Goal: Check status: Check status

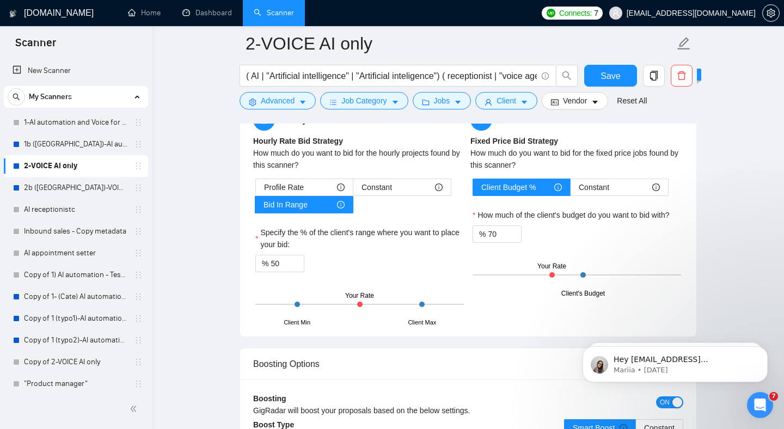
scroll to position [1421, 0]
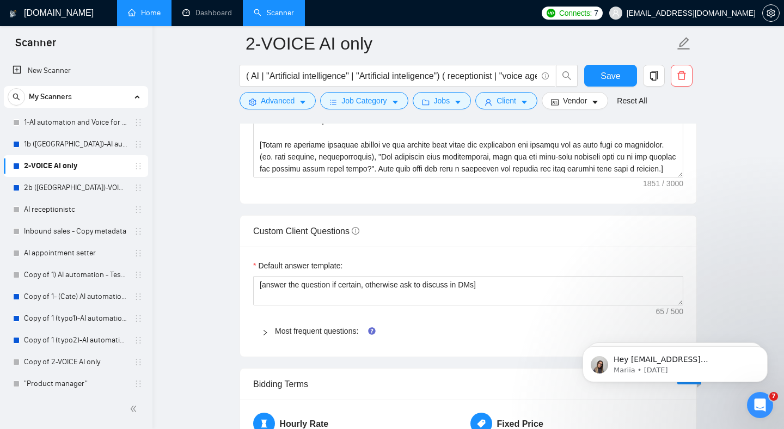
click at [149, 11] on link "Home" at bounding box center [144, 12] width 33 height 9
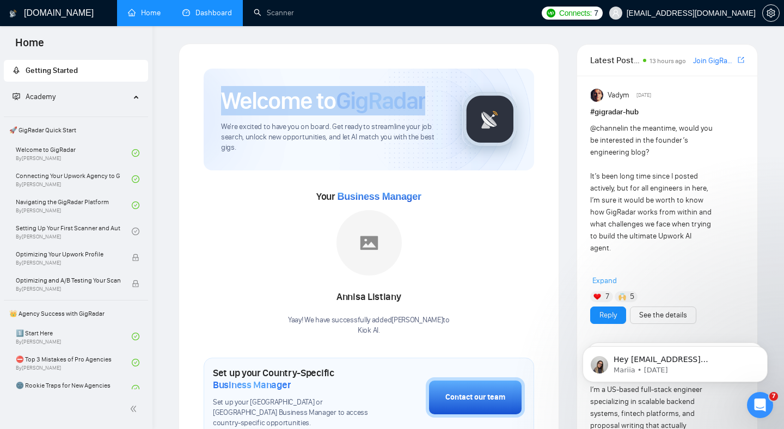
click at [211, 16] on link "Dashboard" at bounding box center [207, 12] width 50 height 9
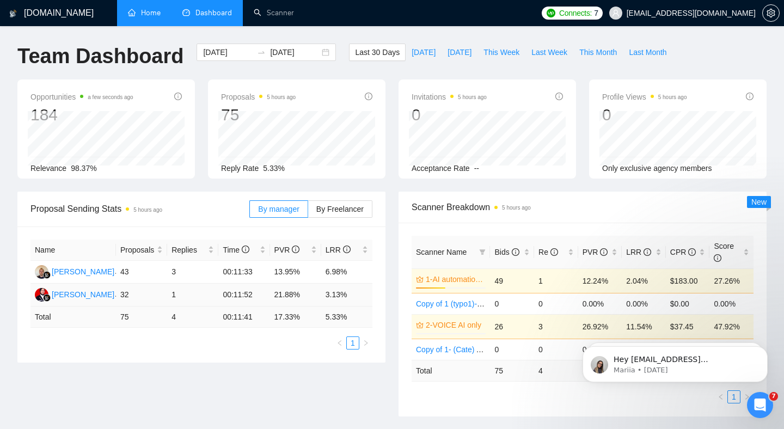
drag, startPoint x: 224, startPoint y: 75, endPoint x: 246, endPoint y: 286, distance: 212.4
click at [246, 286] on main "Team Dashboard [DATE] [DATE] Last 30 Days [DATE] [DATE] This Week Last Week Thi…" at bounding box center [391, 410] width 749 height 733
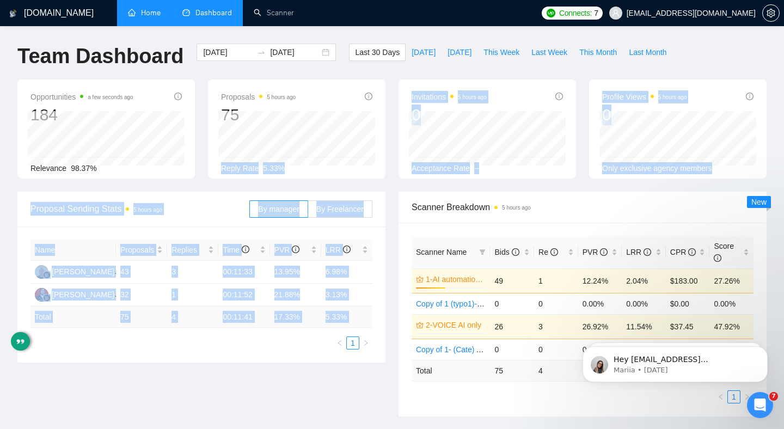
click at [275, 149] on main "Team Dashboard [DATE] [DATE] Last 30 Days [DATE] [DATE] This Week Last Week Thi…" at bounding box center [391, 410] width 749 height 733
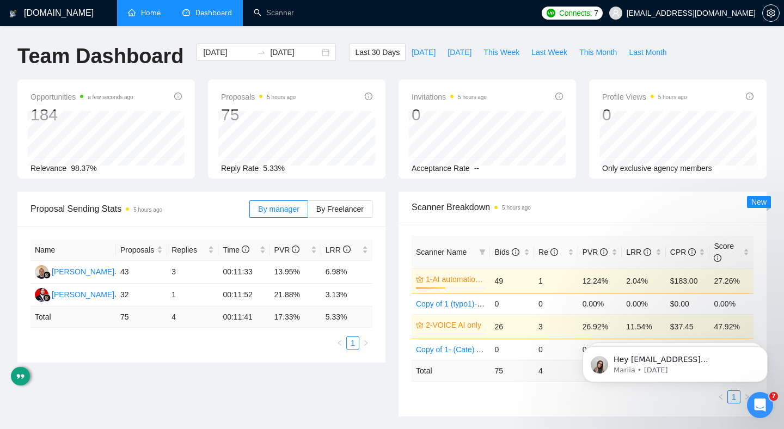
drag, startPoint x: 193, startPoint y: 183, endPoint x: 190, endPoint y: 193, distance: 10.2
click at [190, 193] on main "Team Dashboard [DATE] [DATE] Last 30 Days [DATE] [DATE] This Week Last Week Thi…" at bounding box center [391, 410] width 749 height 733
click at [285, 290] on td "21.88%" at bounding box center [295, 295] width 51 height 23
drag, startPoint x: 285, startPoint y: 290, endPoint x: 340, endPoint y: 292, distance: 55.0
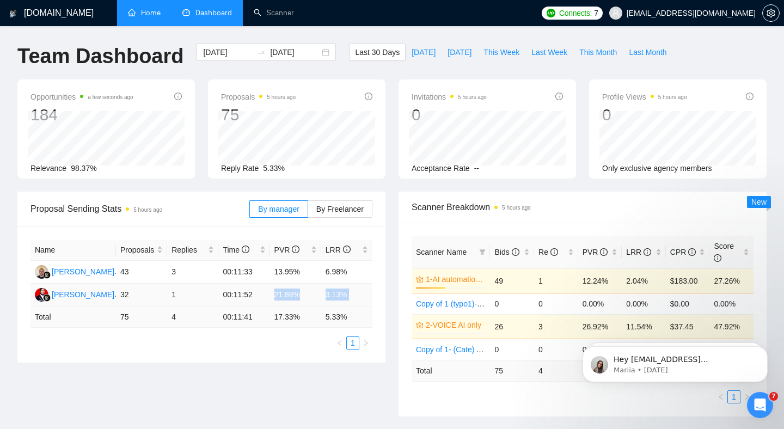
click at [340, 291] on tr "[PERSON_NAME] 32 1 00:11:52 21.88% 3.13%" at bounding box center [201, 295] width 342 height 23
click at [340, 292] on td "3.13%" at bounding box center [346, 295] width 51 height 23
drag, startPoint x: 340, startPoint y: 292, endPoint x: 274, endPoint y: 293, distance: 65.9
click at [275, 293] on tr "[PERSON_NAME] 32 1 00:11:52 21.88% 3.13%" at bounding box center [201, 295] width 342 height 23
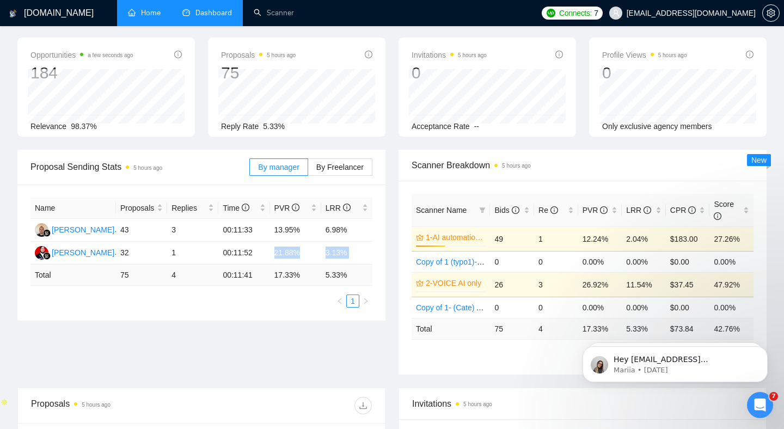
scroll to position [51, 0]
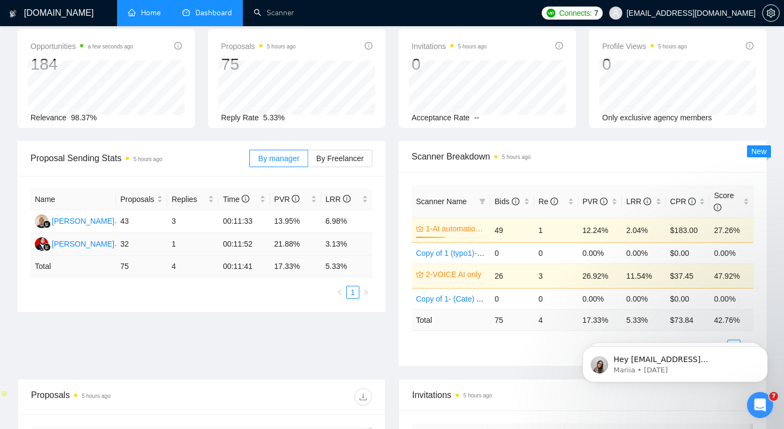
click at [354, 244] on td "3.13%" at bounding box center [346, 244] width 51 height 23
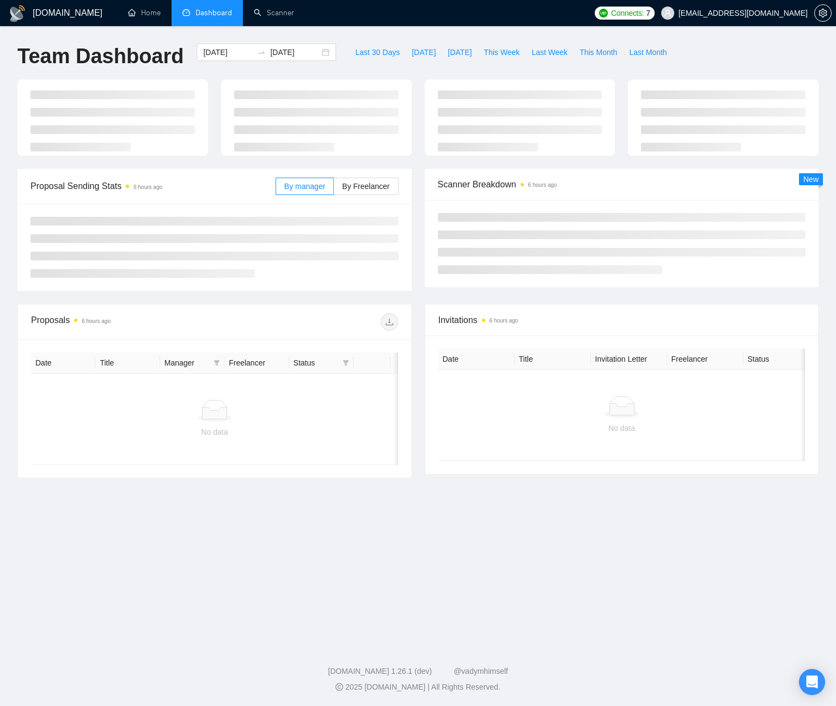
type input "2025-09-08"
type input "2025-10-08"
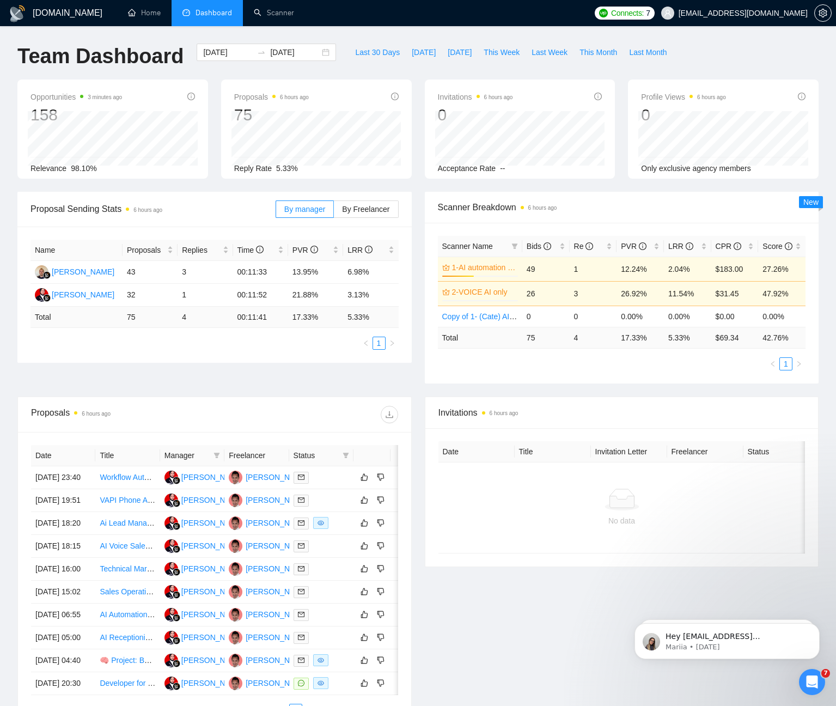
scroll to position [1, 0]
